Goal: Book appointment/travel/reservation

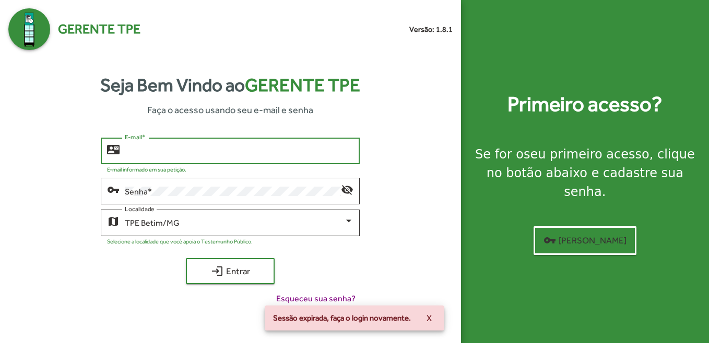
click at [256, 147] on input "E-mail *" at bounding box center [239, 151] width 229 height 9
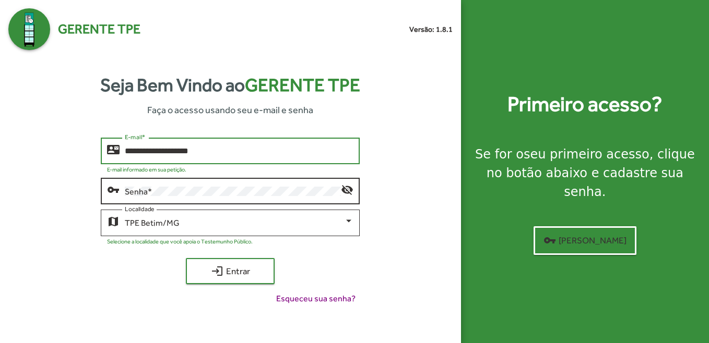
type input "**********"
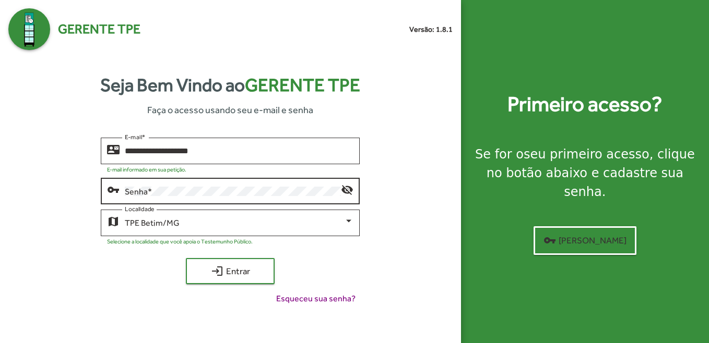
click at [224, 187] on div "Senha *" at bounding box center [233, 190] width 216 height 29
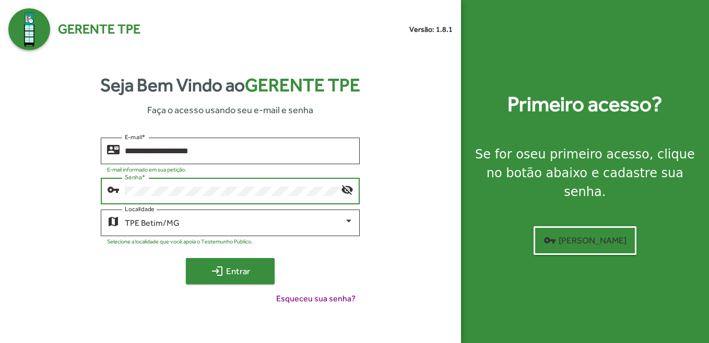
click at [214, 259] on button "login Entrar" at bounding box center [230, 271] width 89 height 26
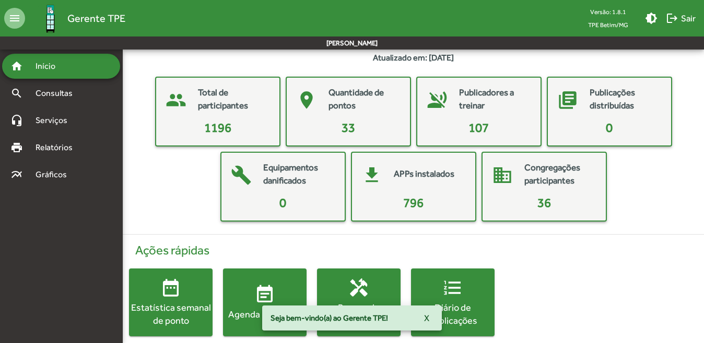
scroll to position [40, 0]
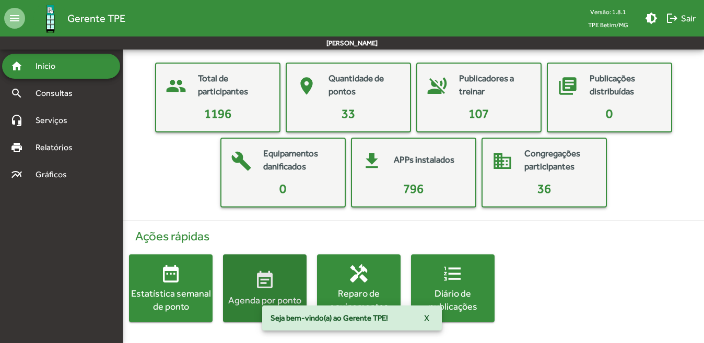
click at [273, 275] on mat-icon "event_note" at bounding box center [264, 280] width 21 height 21
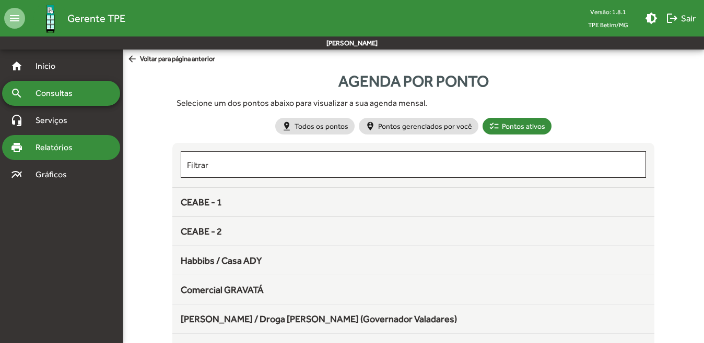
click at [66, 146] on span "Relatórios" at bounding box center [57, 147] width 57 height 13
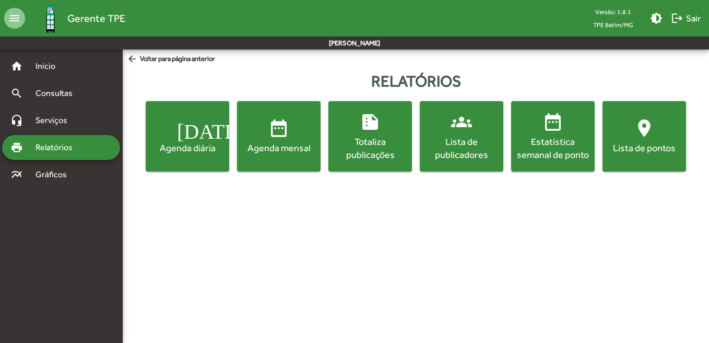
click at [187, 133] on mat-icon "[DATE]" at bounding box center [187, 128] width 21 height 21
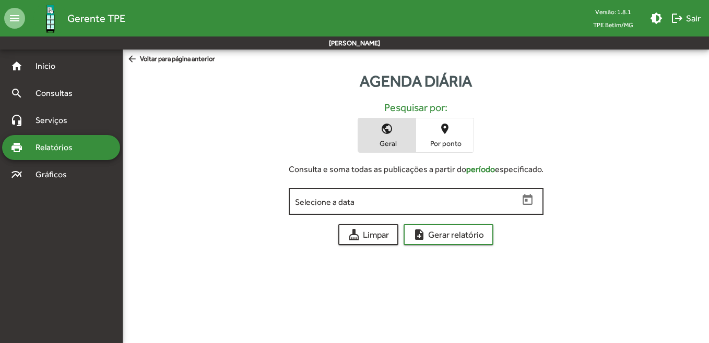
click at [424, 196] on div "Selecione a data" at bounding box center [407, 200] width 224 height 29
click at [521, 197] on icon "Open calendar" at bounding box center [528, 201] width 14 height 14
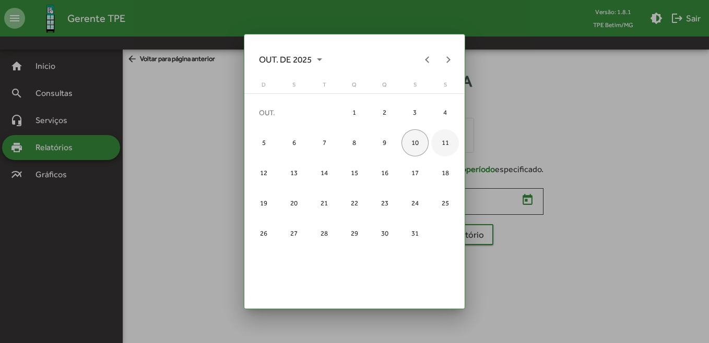
click at [444, 141] on div "11" at bounding box center [444, 142] width 27 height 27
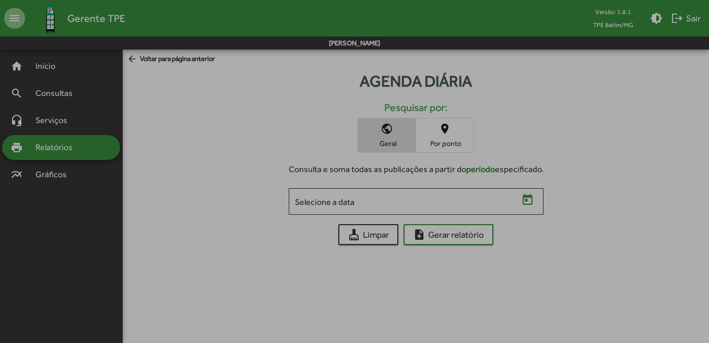
type input "**********"
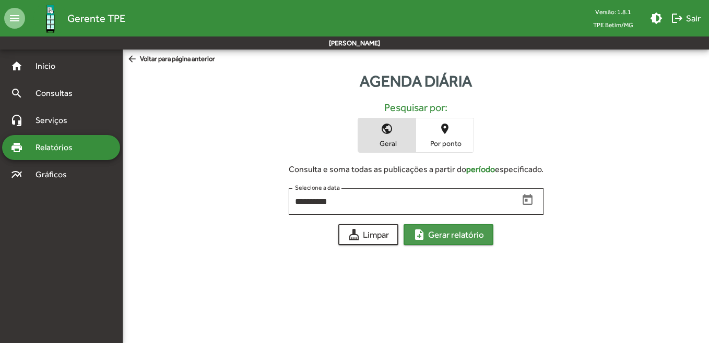
click at [456, 239] on span "note_add Gerar relatório" at bounding box center [448, 234] width 71 height 19
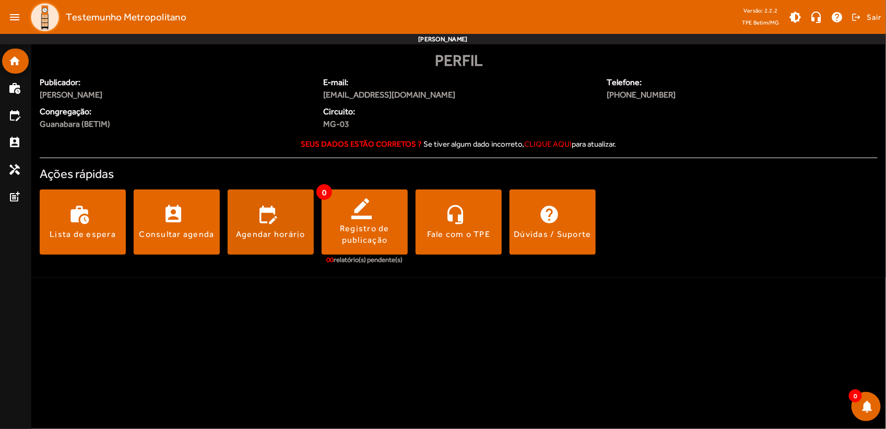
click at [257, 229] on div "Agendar horário" at bounding box center [270, 234] width 69 height 11
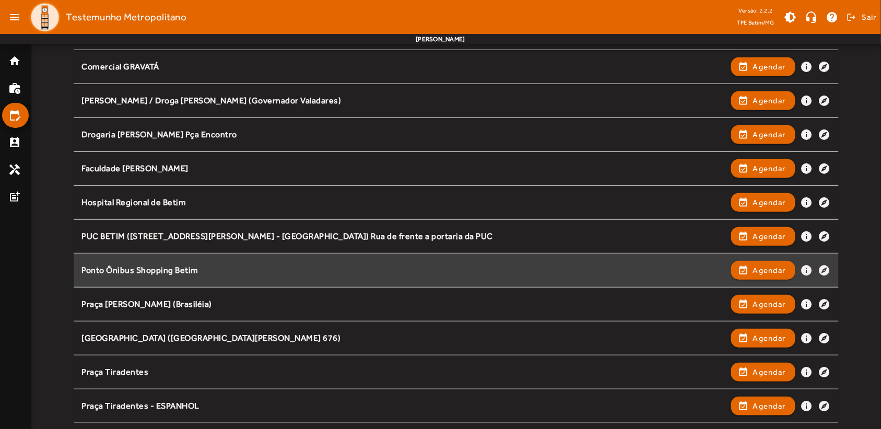
scroll to position [391, 0]
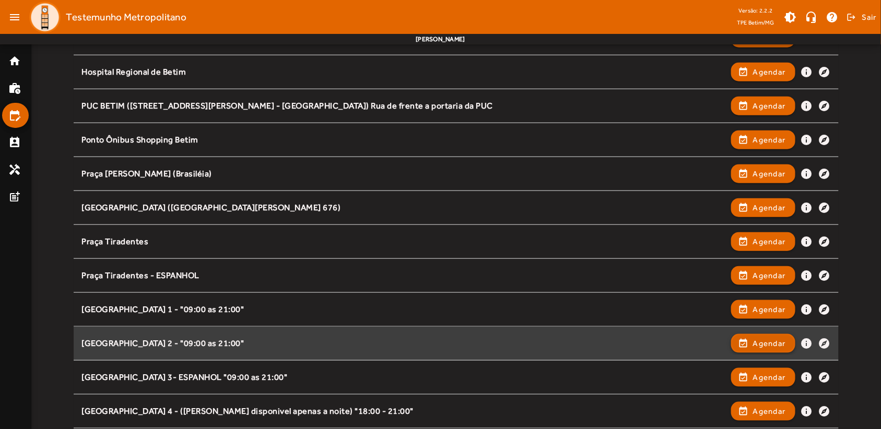
click at [772, 340] on span "Agendar" at bounding box center [769, 343] width 33 height 13
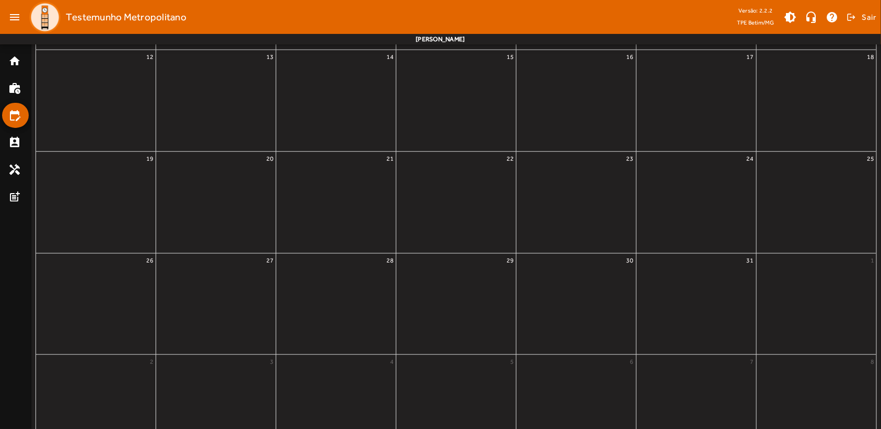
scroll to position [0, 0]
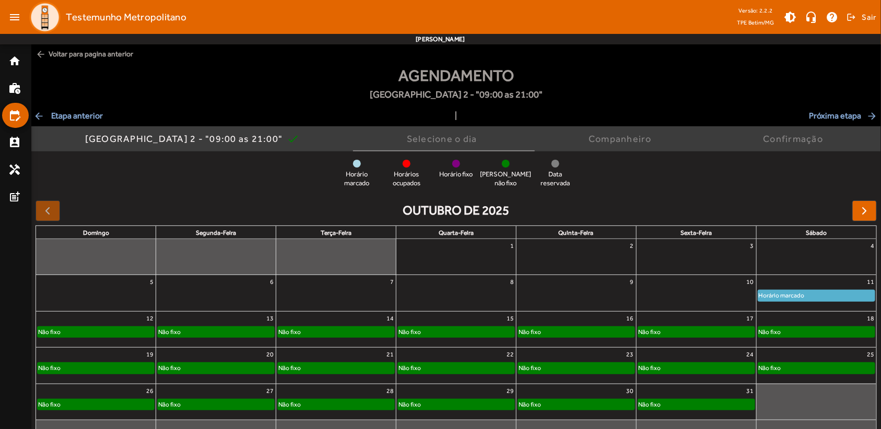
click at [811, 300] on div "Horário marcado" at bounding box center [816, 295] width 116 height 10
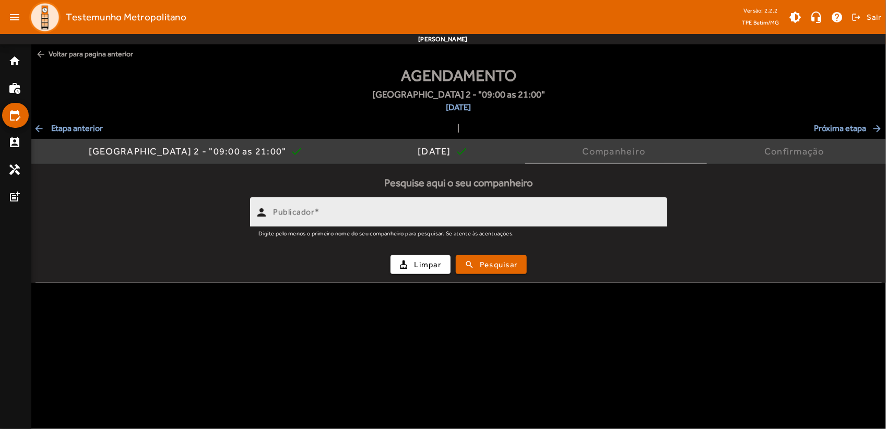
click at [424, 210] on input "Publicador" at bounding box center [466, 216] width 386 height 13
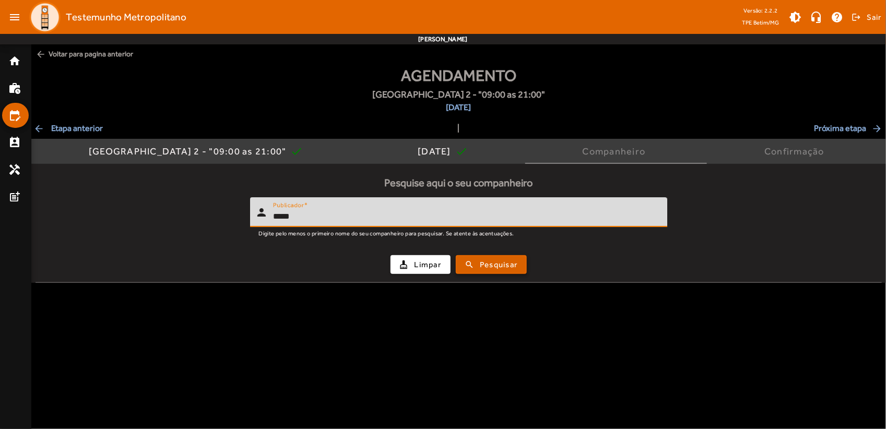
type input "*****"
click at [504, 266] on span "Pesquisar" at bounding box center [499, 265] width 38 height 12
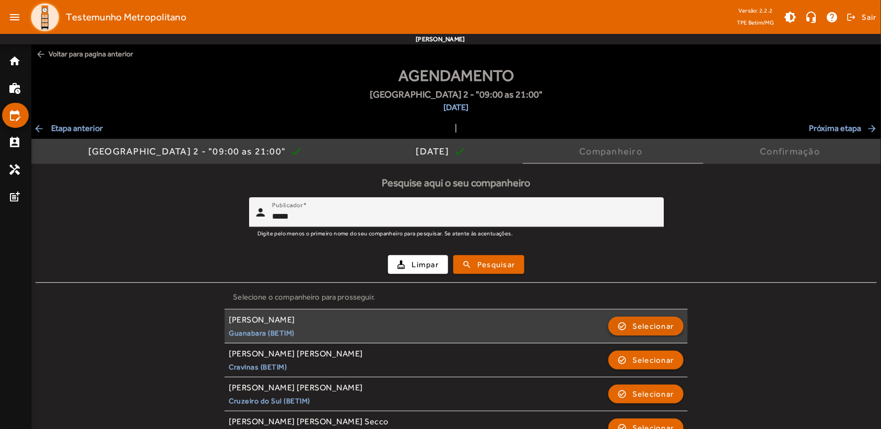
click at [651, 327] on span "Selecionar" at bounding box center [653, 326] width 42 height 13
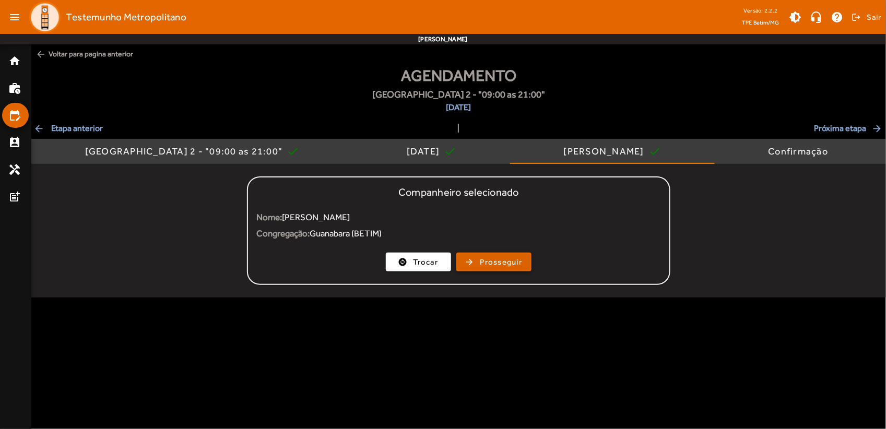
click at [495, 265] on span "Prosseguir" at bounding box center [501, 262] width 42 height 12
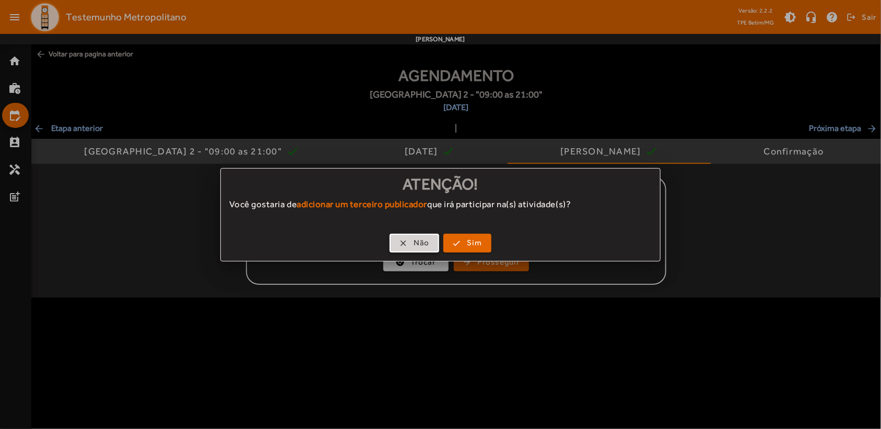
click at [429, 241] on span "Não" at bounding box center [421, 243] width 16 height 12
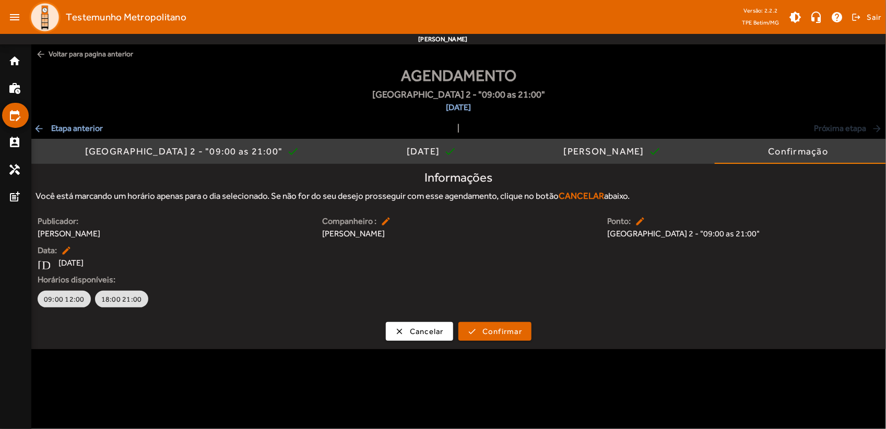
click at [59, 121] on div "Agendamento [GEOGRAPHIC_DATA] 2 - "09:00 as 21:00" [DATE]" at bounding box center [458, 93] width 854 height 58
click at [55, 127] on span "arrow_back Etapa anterior" at bounding box center [67, 128] width 69 height 13
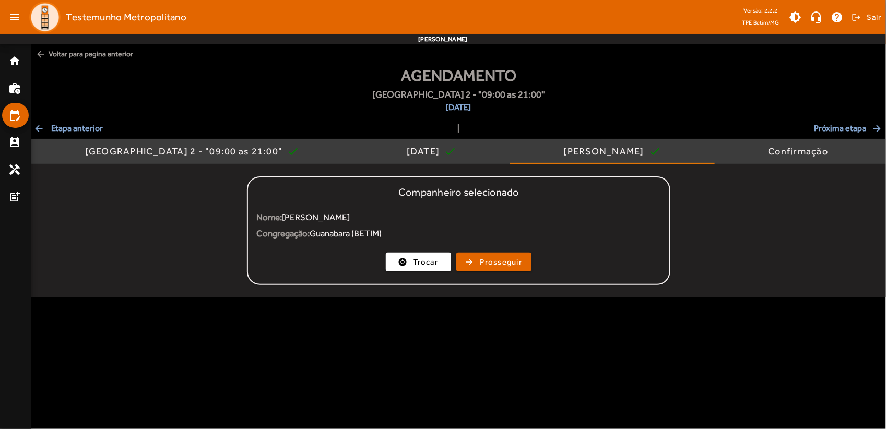
click at [55, 127] on span "arrow_back Etapa anterior" at bounding box center [67, 128] width 69 height 13
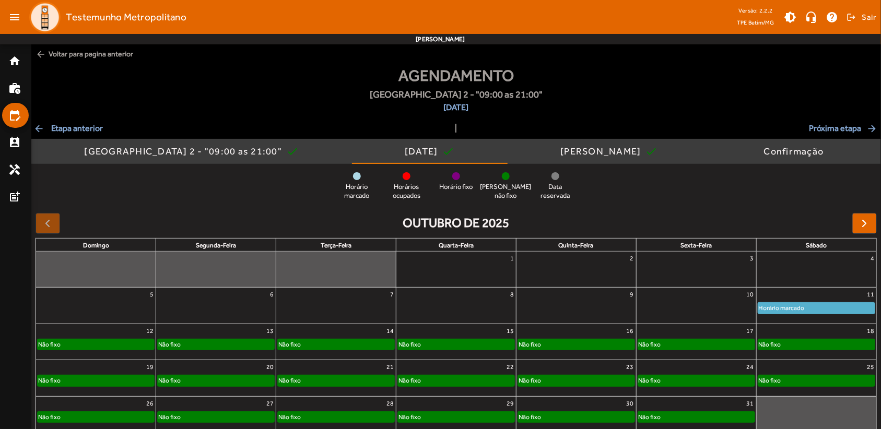
click at [76, 126] on span "arrow_back Etapa anterior" at bounding box center [67, 128] width 69 height 13
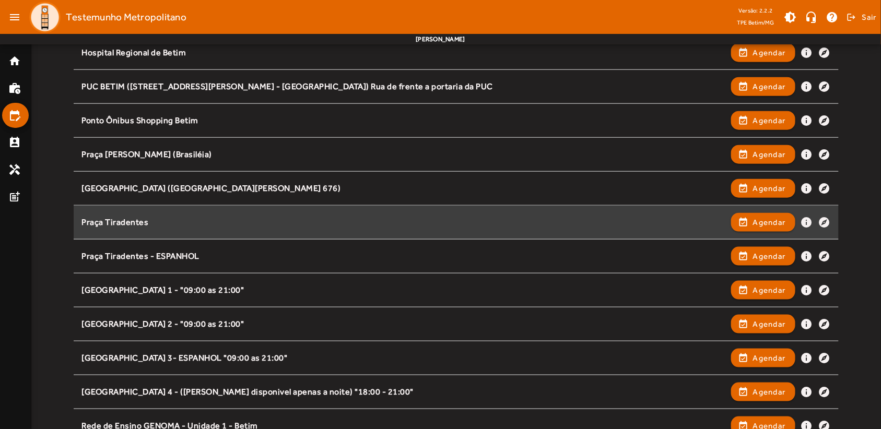
scroll to position [487, 0]
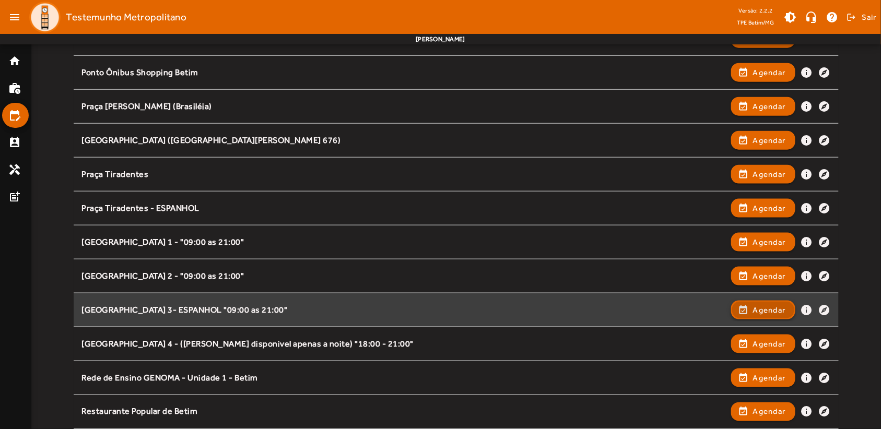
click at [764, 304] on span "Agendar" at bounding box center [769, 310] width 33 height 13
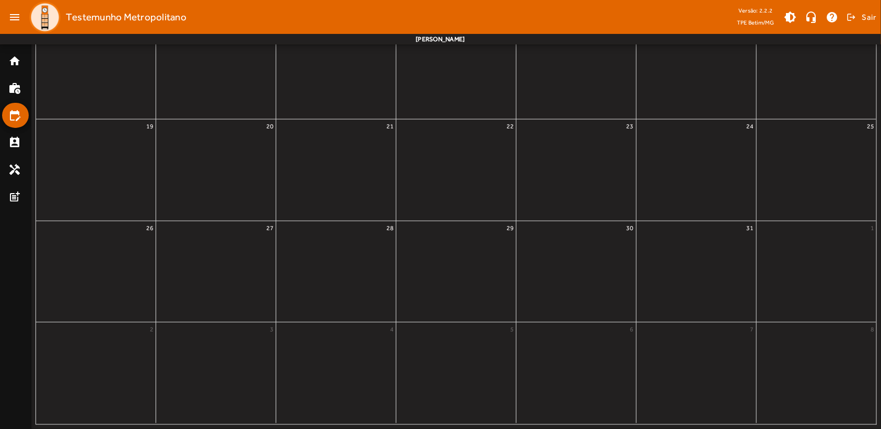
scroll to position [0, 0]
